Goal: Information Seeking & Learning: Learn about a topic

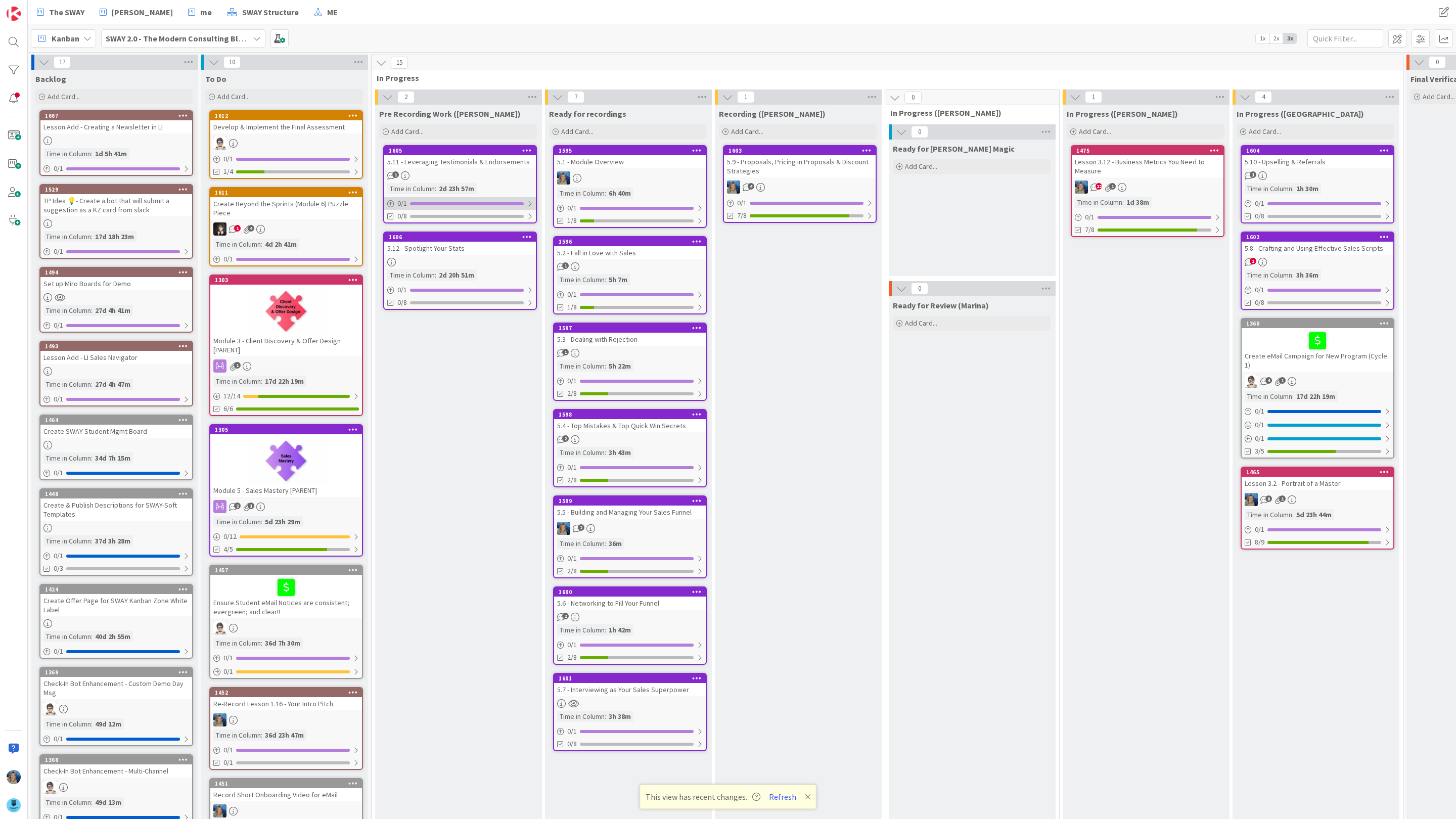
scroll to position [0, 161]
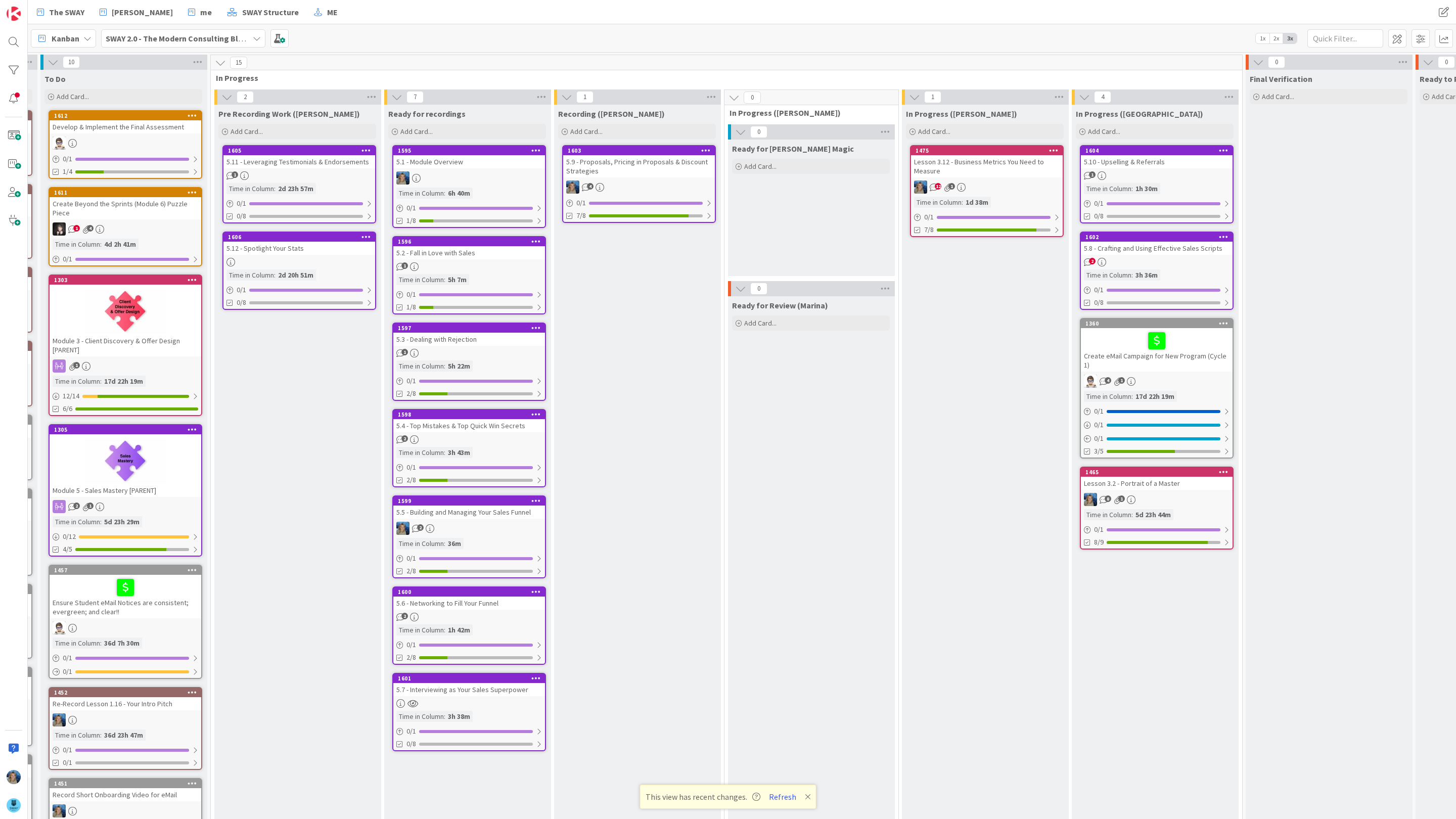
click at [1021, 175] on div "Lesson 3.12 - Business Metrics You Need to Measure" at bounding box center [987, 166] width 151 height 22
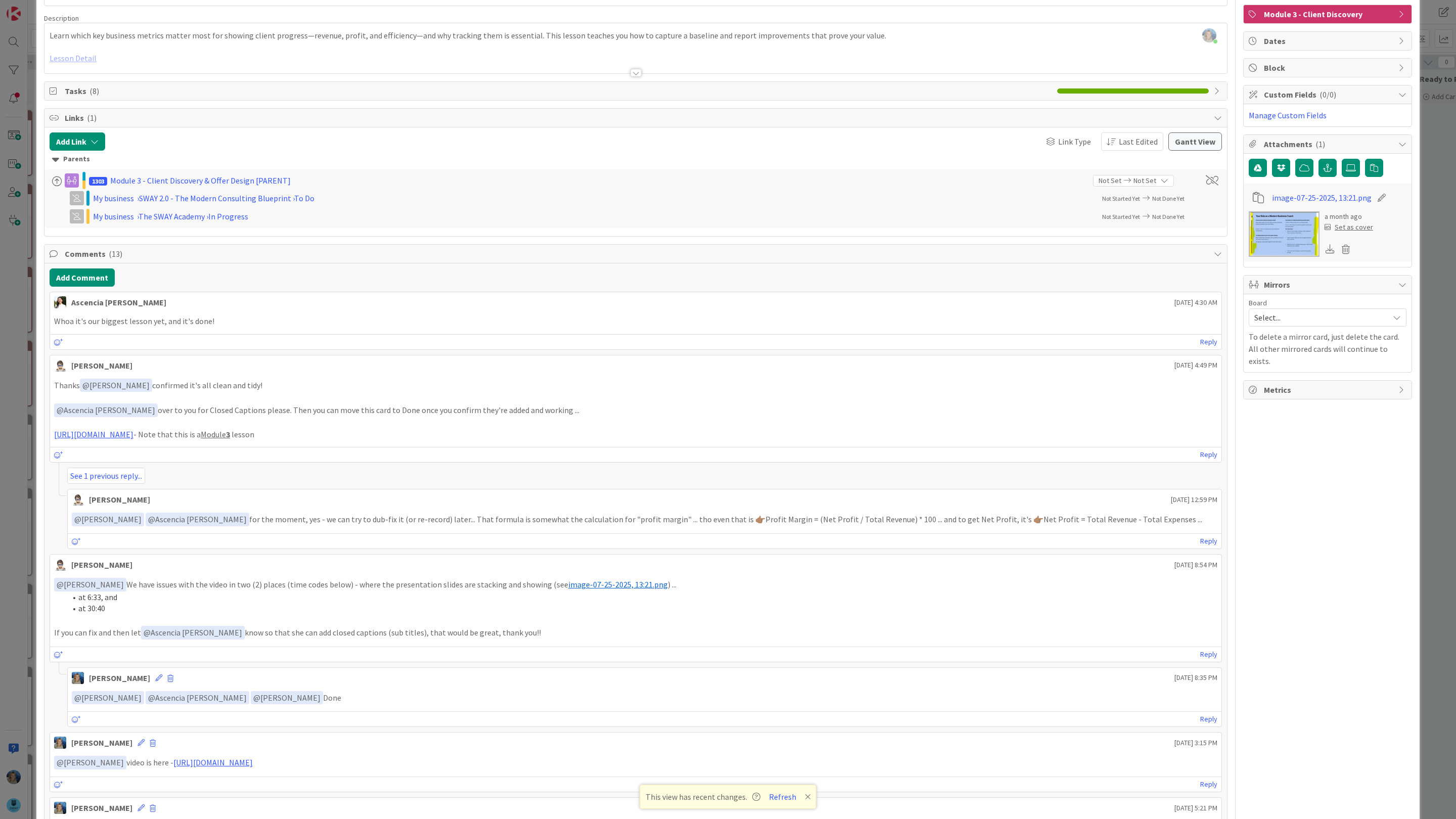
scroll to position [79, 0]
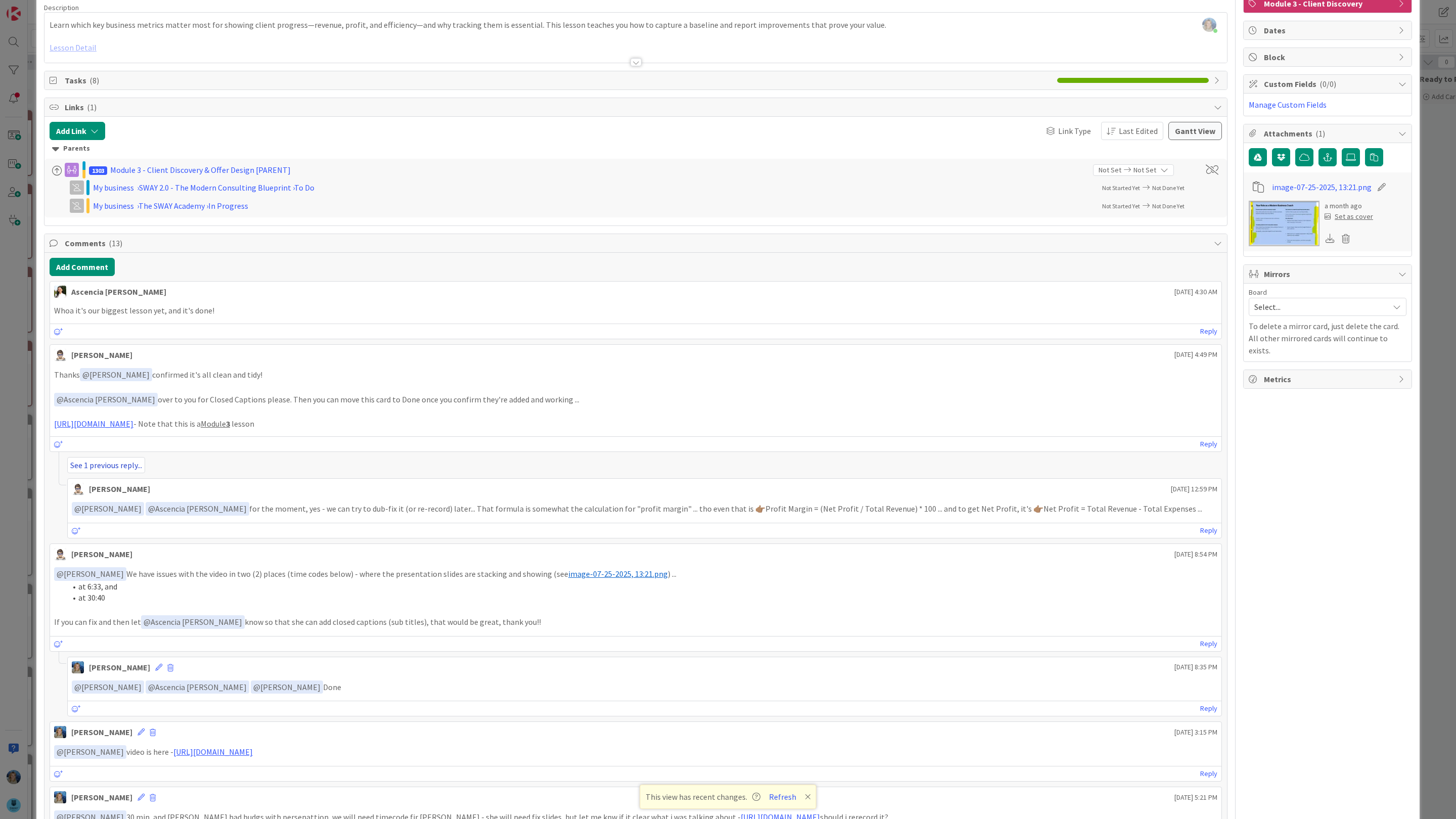
click at [106, 471] on link "See 1 previous reply..." at bounding box center [106, 465] width 78 height 16
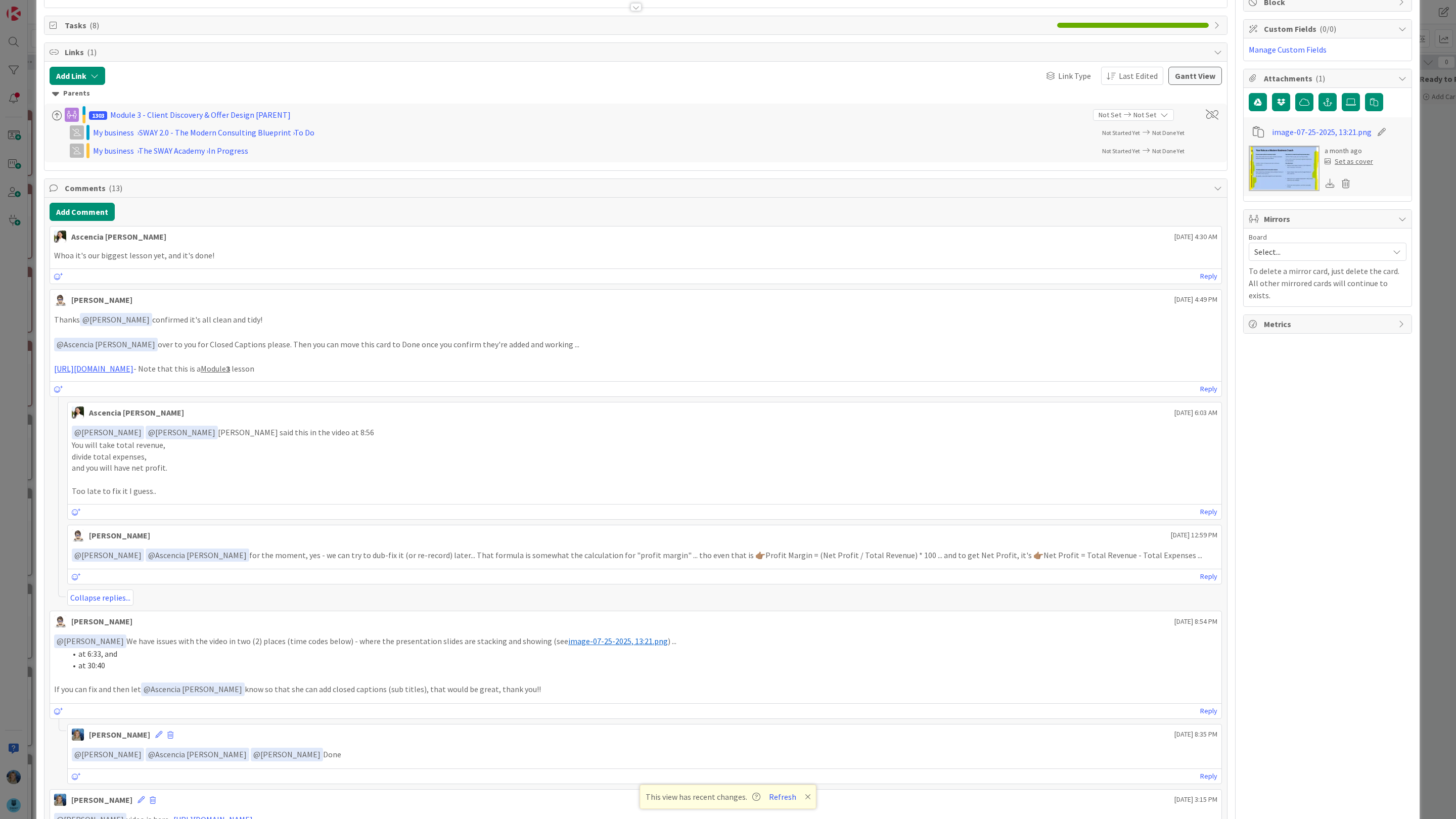
scroll to position [0, 0]
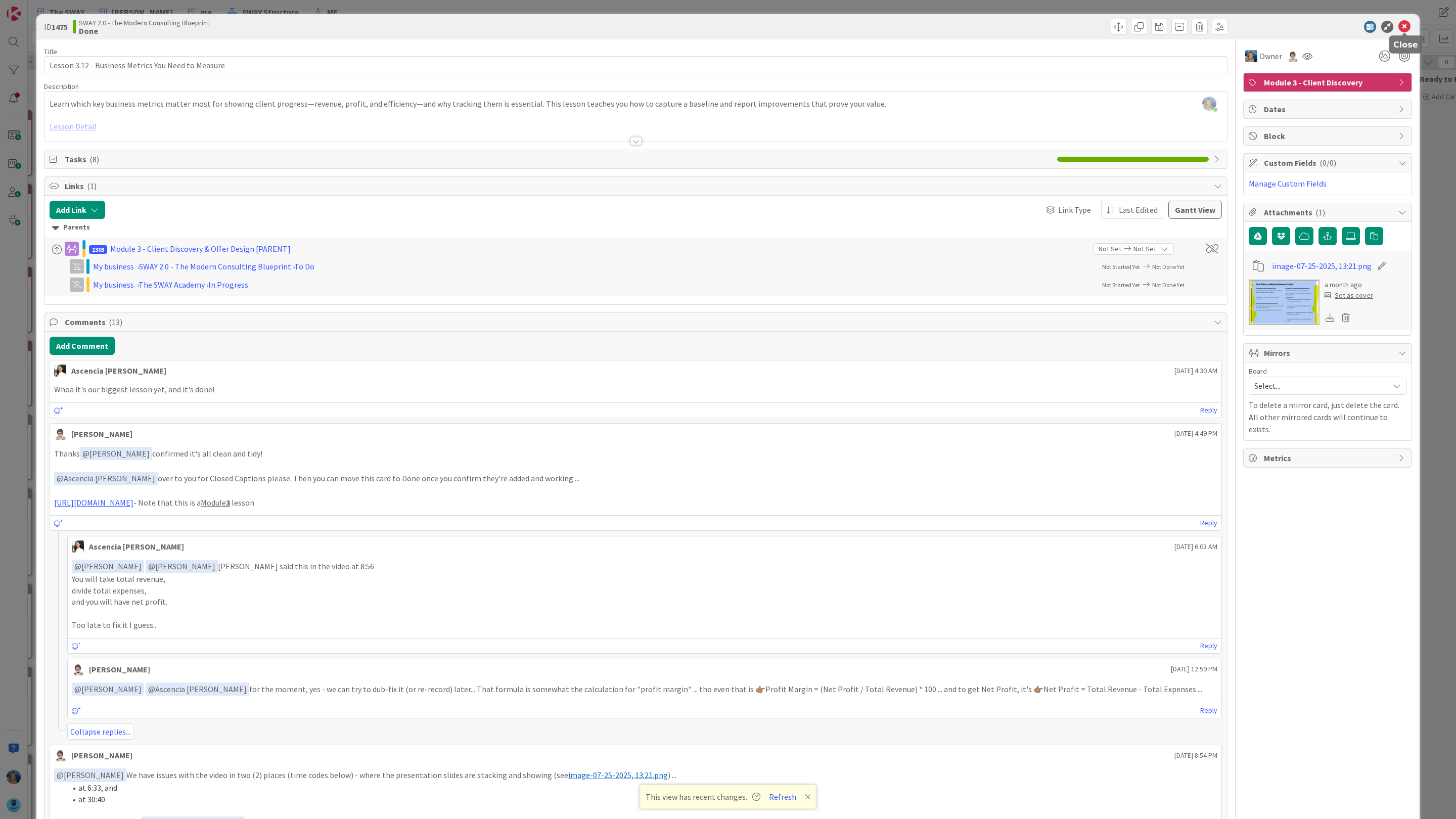
click at [1404, 26] on icon at bounding box center [1404, 27] width 12 height 12
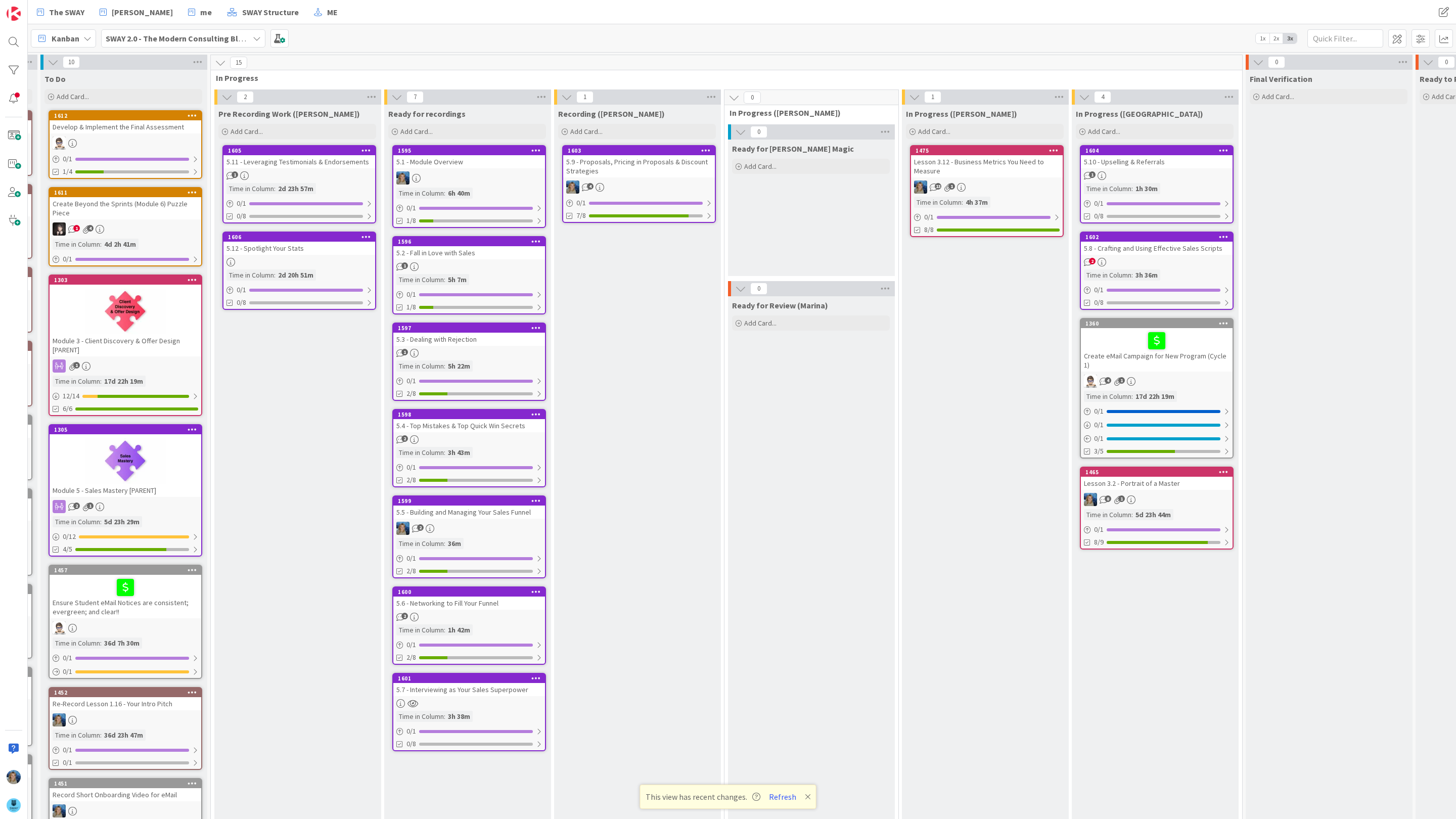
click at [672, 170] on div "5.9 - Proposals, Pricing in Proposals & Discount Strategies" at bounding box center [638, 166] width 151 height 22
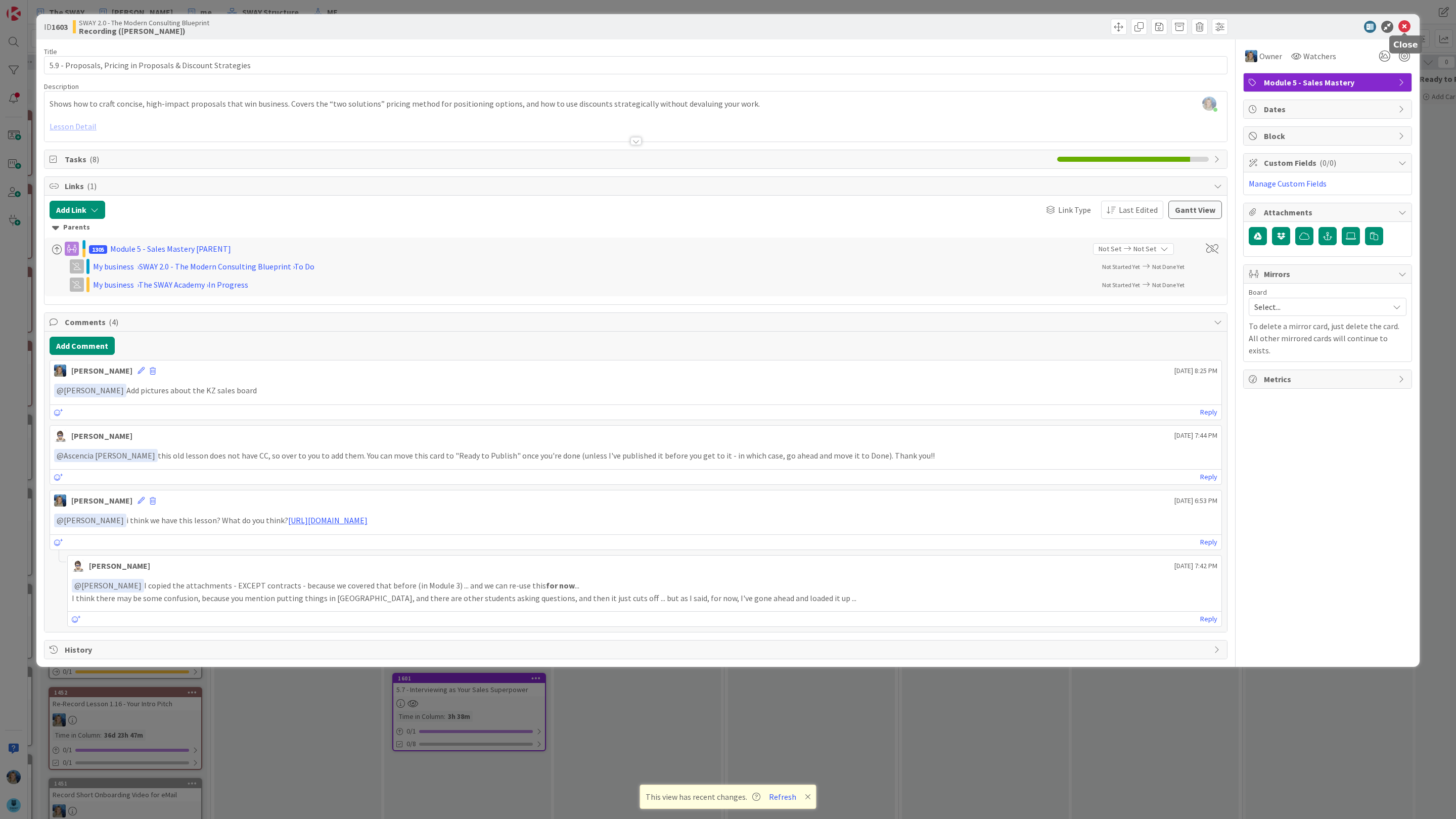
click at [1402, 25] on icon at bounding box center [1404, 27] width 12 height 12
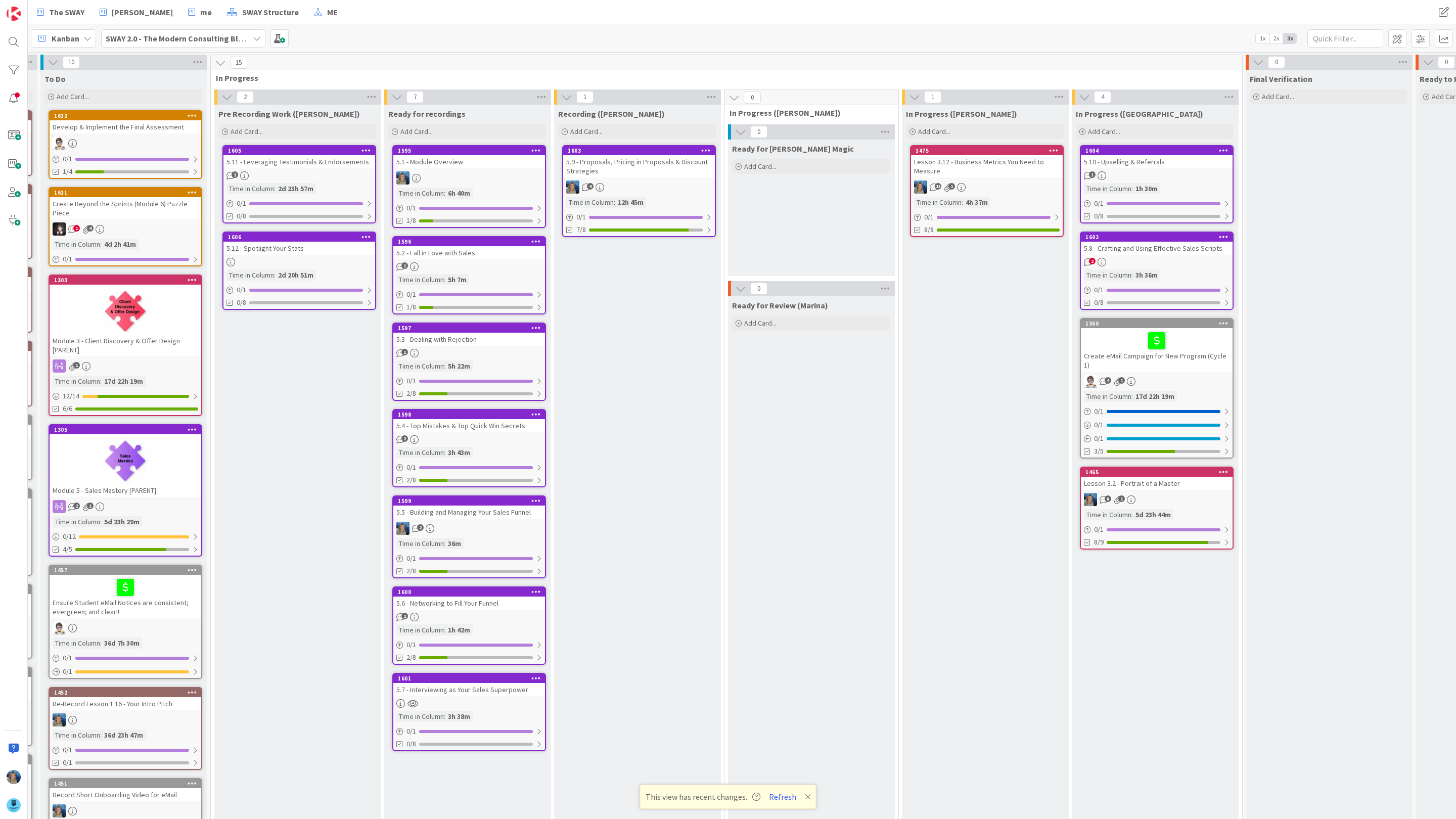
scroll to position [109, 161]
